Goal: Find specific page/section: Find specific page/section

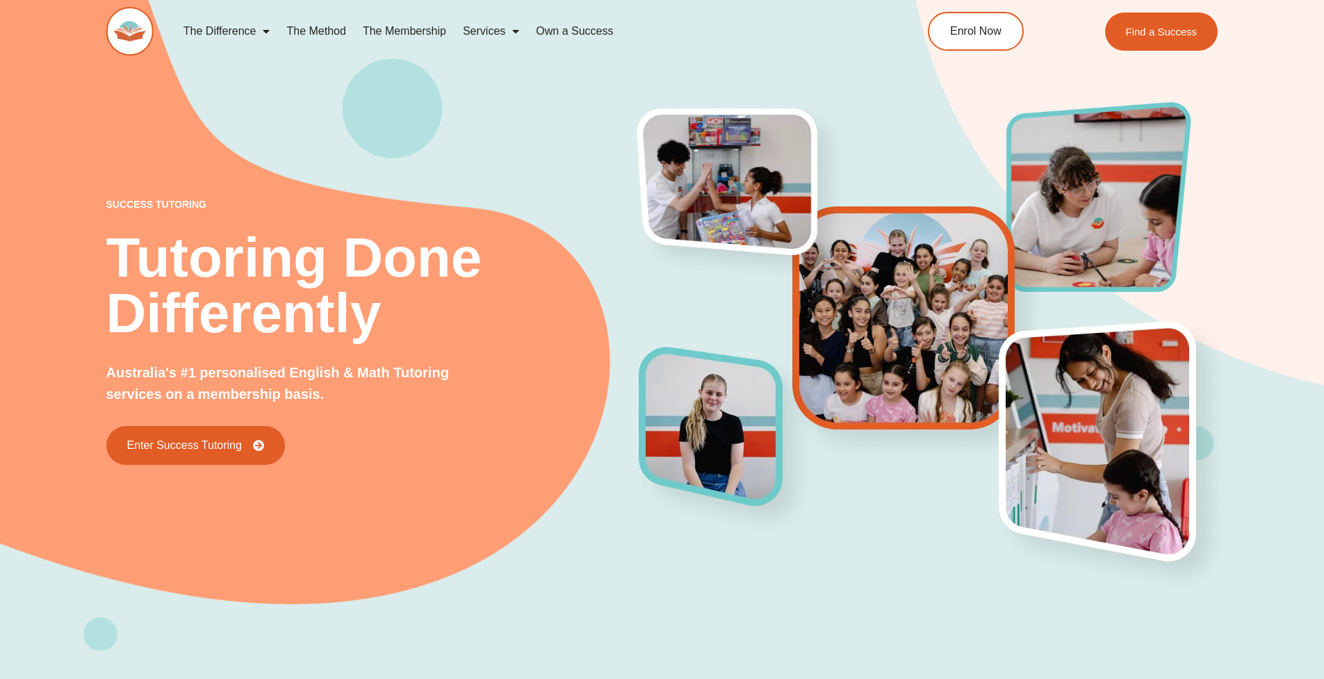
click at [269, 31] on span "Menu" at bounding box center [263, 31] width 14 height 25
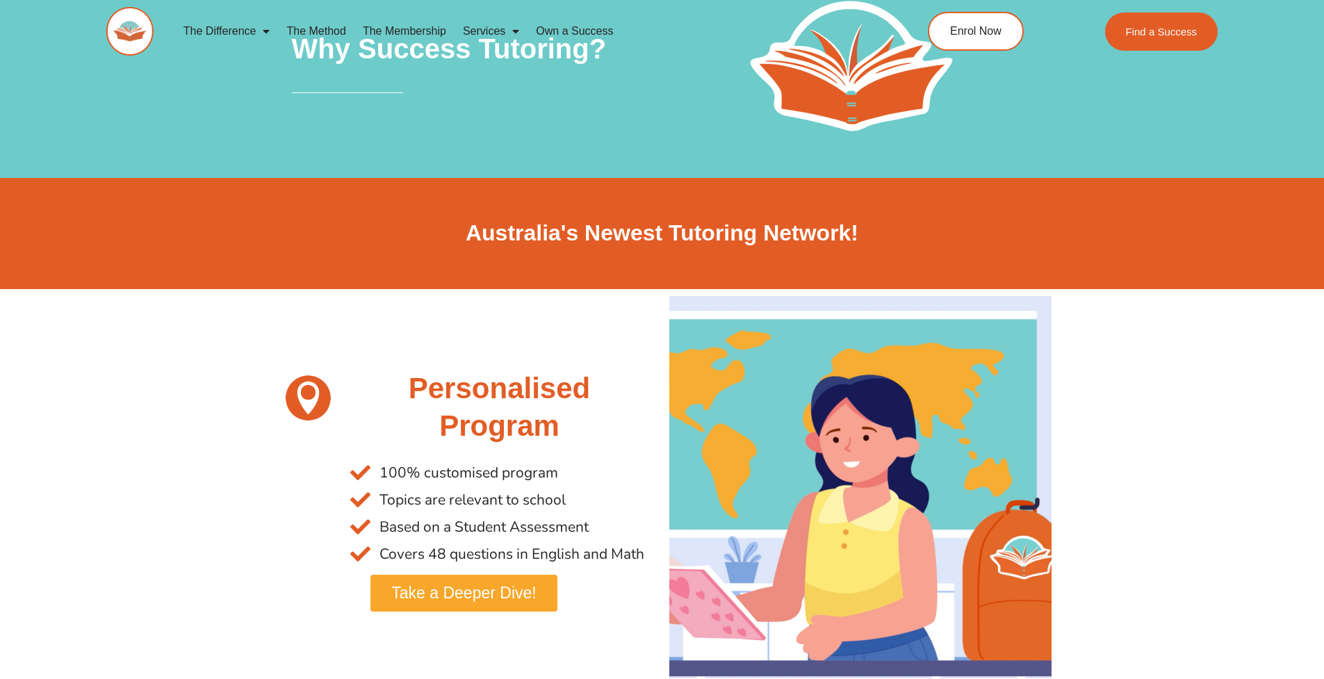
click at [418, 28] on link "The Membership" at bounding box center [404, 31] width 100 height 32
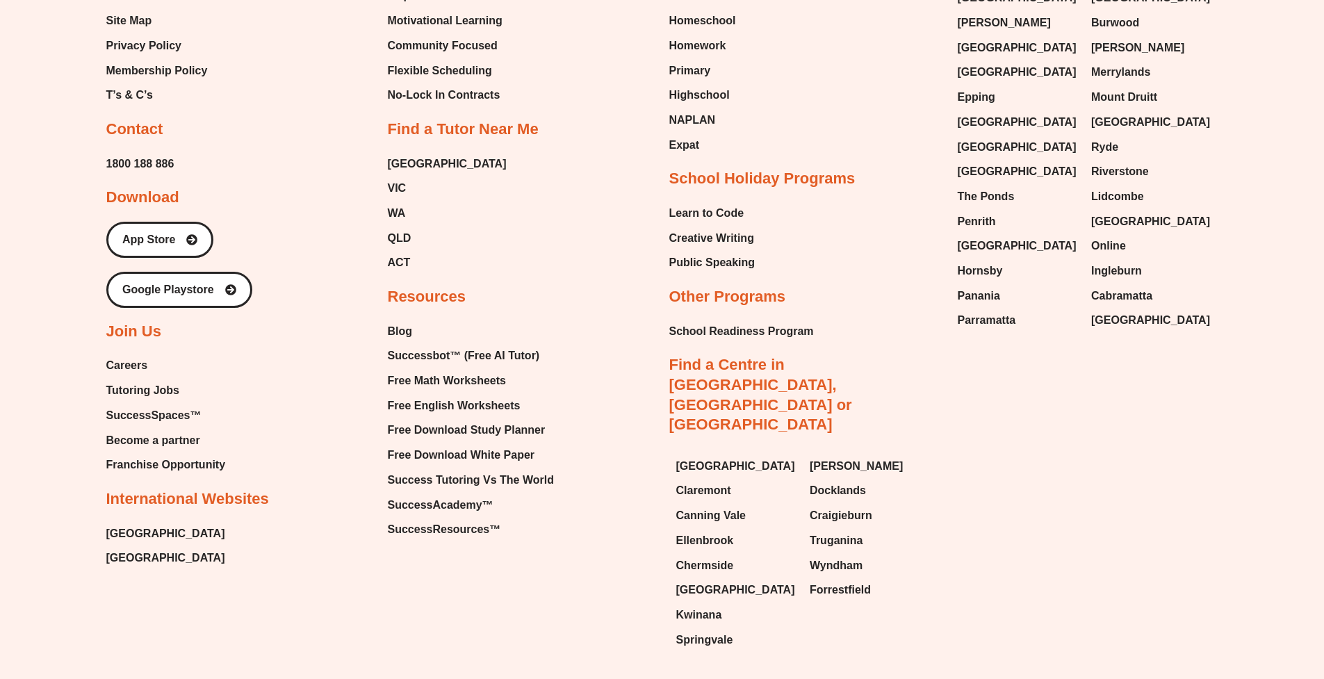
scroll to position [3909, 0]
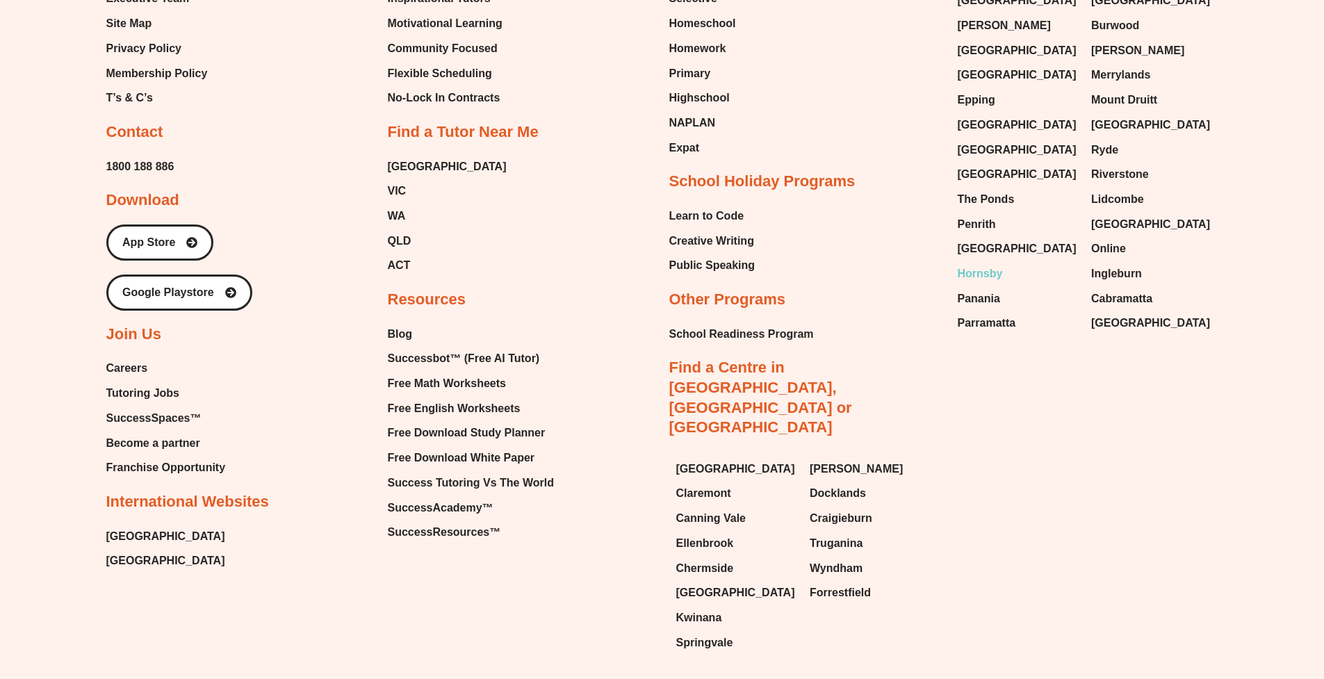
click at [990, 263] on span "Hornsby" at bounding box center [980, 273] width 45 height 21
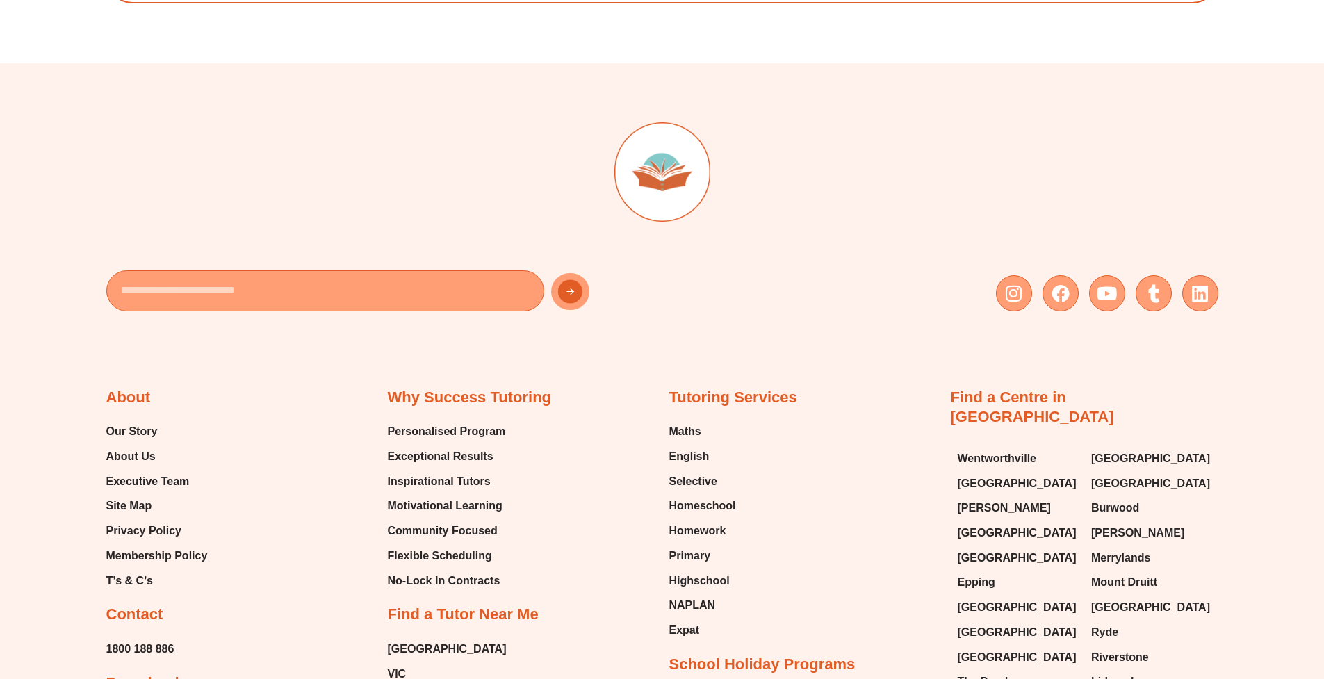
scroll to position [8141, 0]
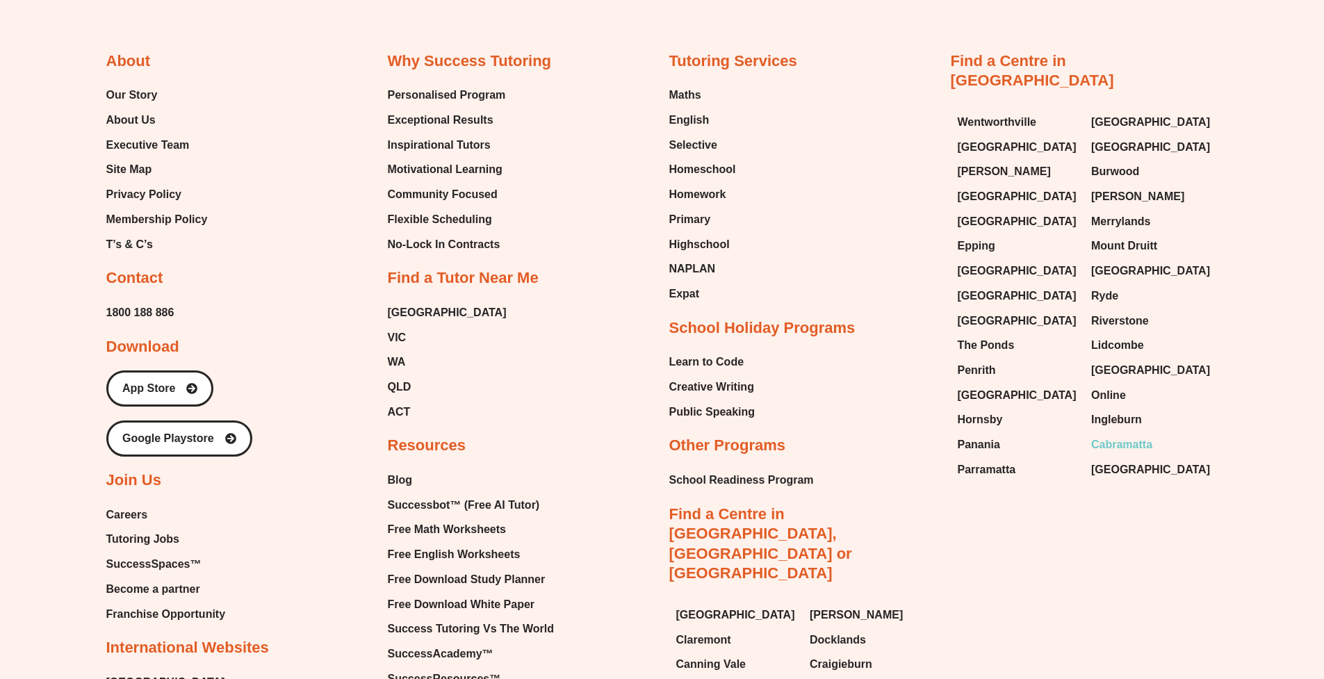
click at [1142, 434] on span "Cabramatta" at bounding box center [1121, 444] width 61 height 21
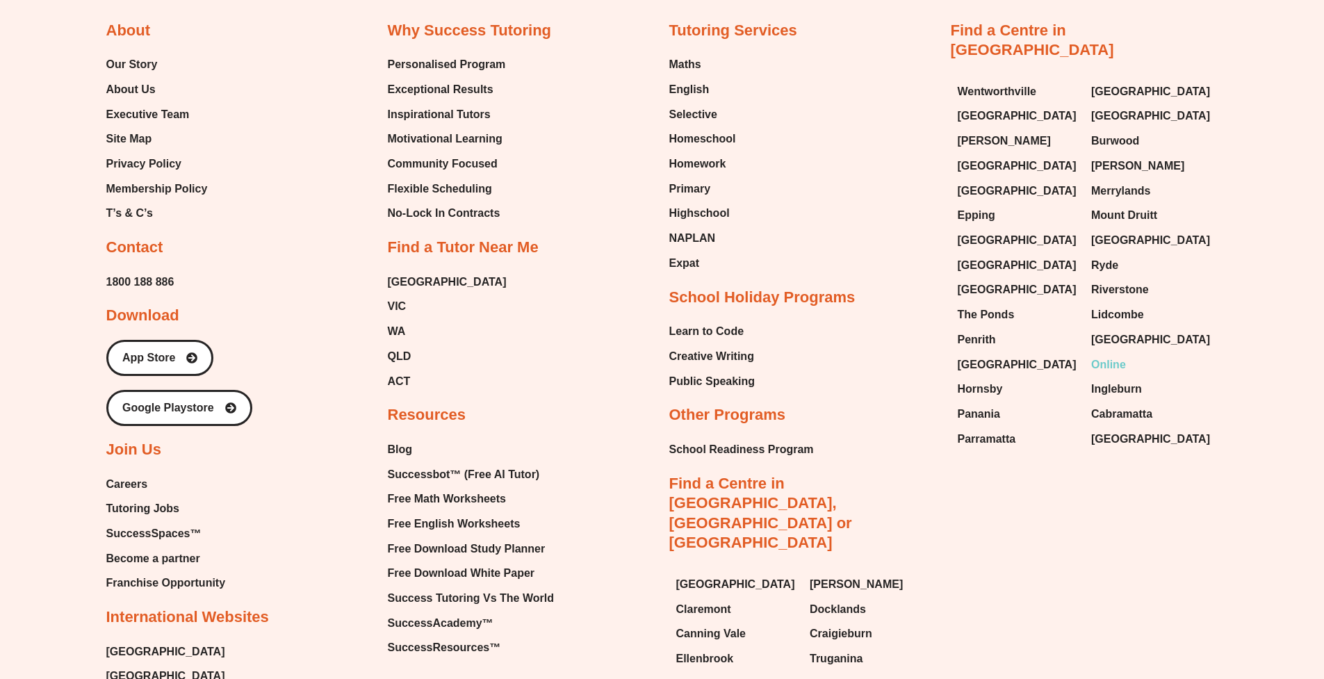
scroll to position [6171, 0]
